Goal: Information Seeking & Learning: Learn about a topic

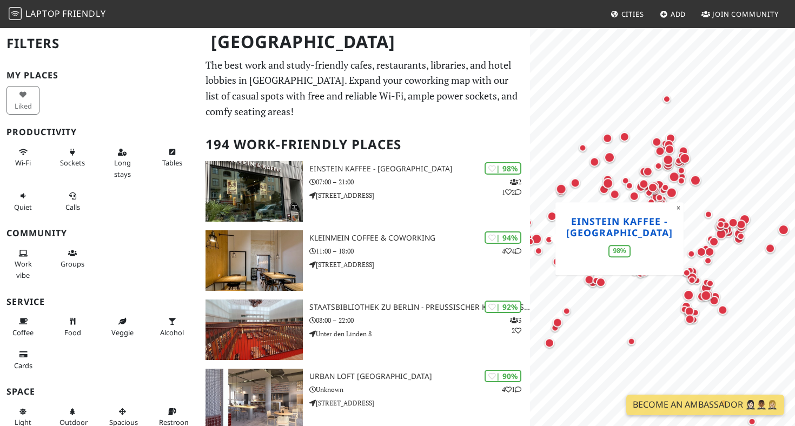
click at [601, 215] on div "MapLibre | Protomaps © OpenStreetMap Einstein Kaffee - Charlottenburg 98% ×" at bounding box center [662, 240] width 265 height 426
click at [676, 208] on button "×" at bounding box center [678, 208] width 10 height 12
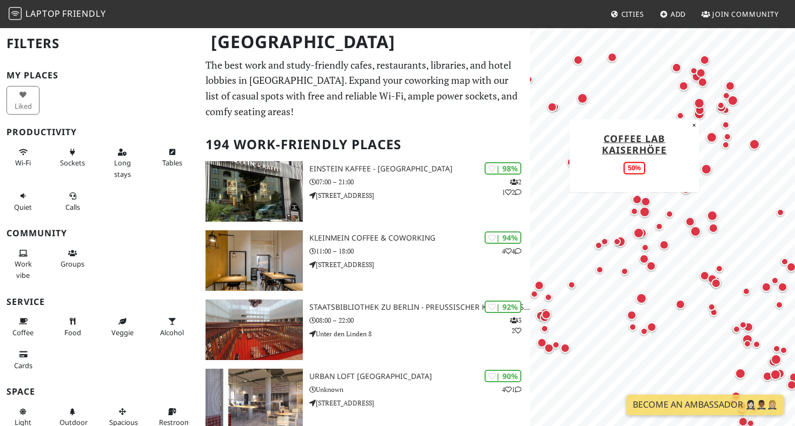
click at [634, 209] on div "Map marker" at bounding box center [635, 212] width 8 height 8
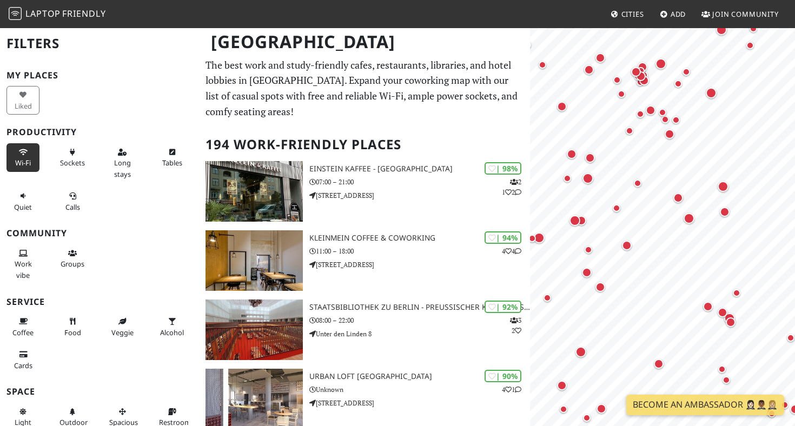
click at [14, 151] on button "Wi-Fi" at bounding box center [22, 157] width 33 height 29
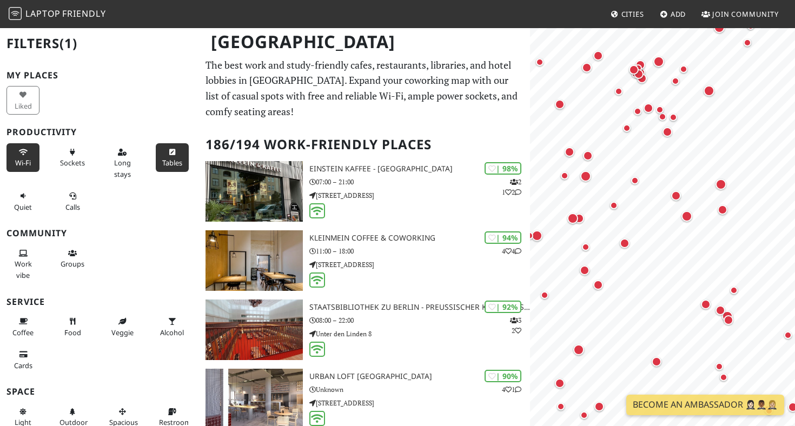
click at [172, 161] on span "Tables" at bounding box center [172, 163] width 20 height 10
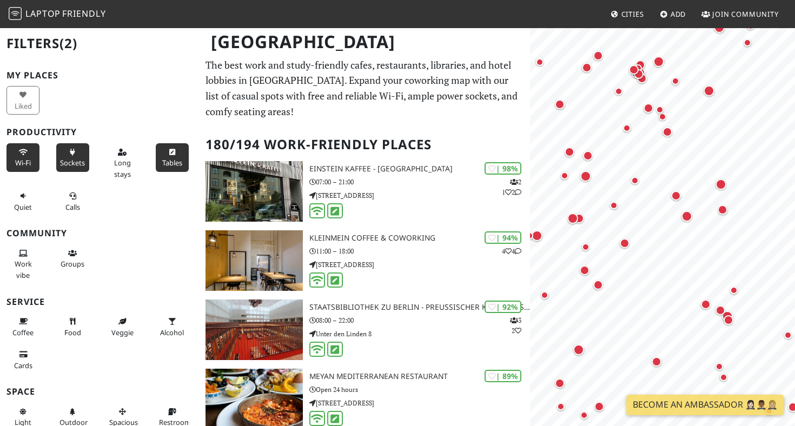
click at [69, 163] on span "Sockets" at bounding box center [72, 163] width 25 height 10
click at [31, 326] on button "Coffee" at bounding box center [22, 327] width 33 height 29
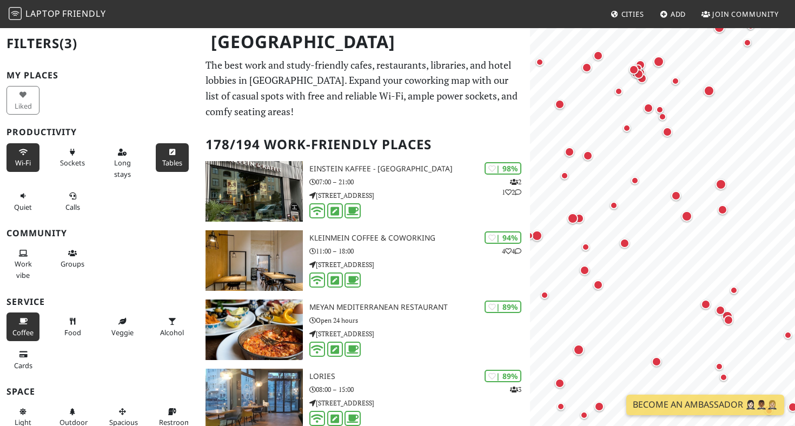
click at [31, 326] on button "Coffee" at bounding box center [22, 327] width 33 height 29
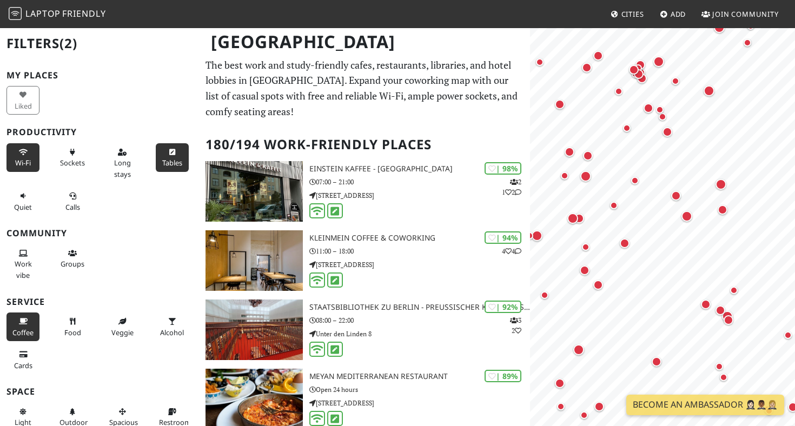
click at [31, 326] on button "Coffee" at bounding box center [22, 327] width 33 height 29
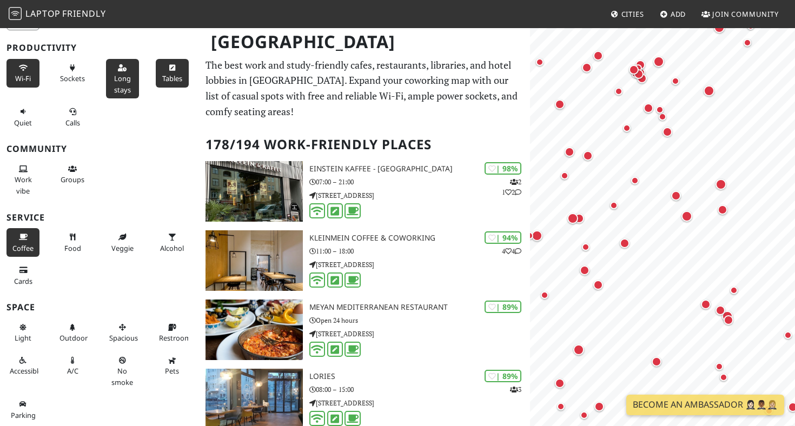
click at [122, 76] on span "Long stays" at bounding box center [122, 84] width 17 height 21
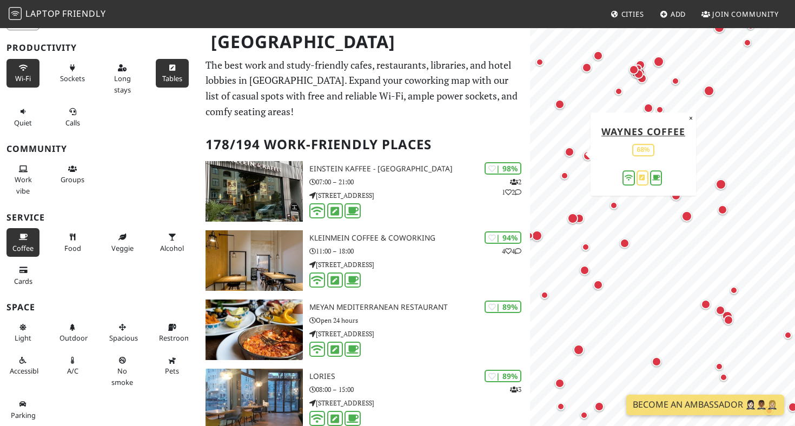
click at [571, 151] on div "Map marker" at bounding box center [570, 152] width 10 height 10
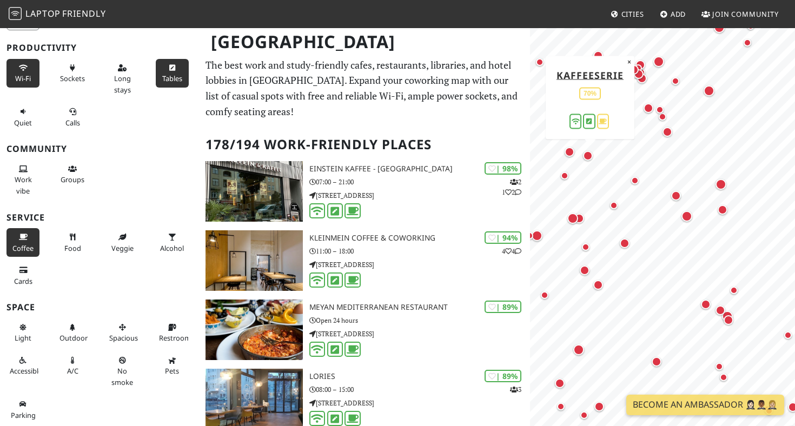
click at [586, 154] on div "Map marker" at bounding box center [588, 156] width 10 height 10
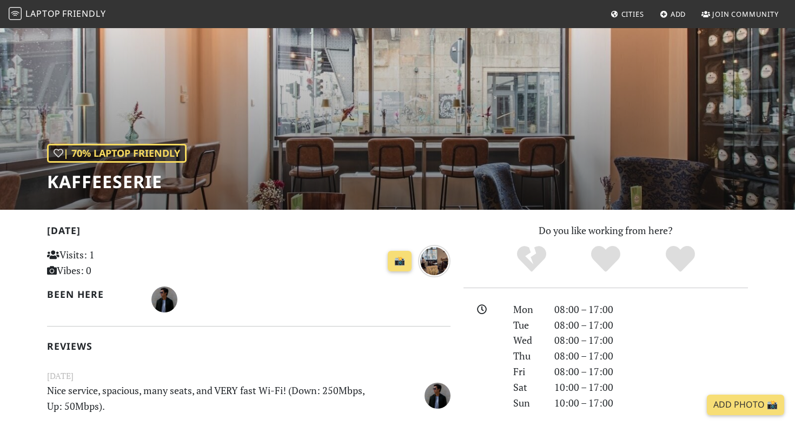
scroll to position [45, 0]
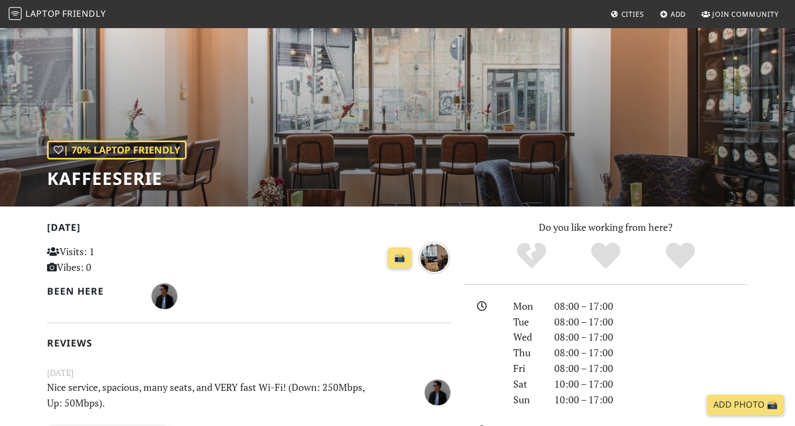
click at [301, 124] on div "| 70% Laptop Friendly Kaffeeserie" at bounding box center [397, 94] width 795 height 225
